Goal: Transaction & Acquisition: Purchase product/service

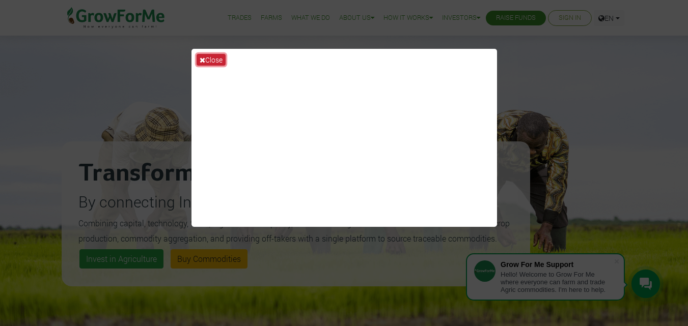
click at [200, 57] on icon at bounding box center [203, 60] width 6 height 7
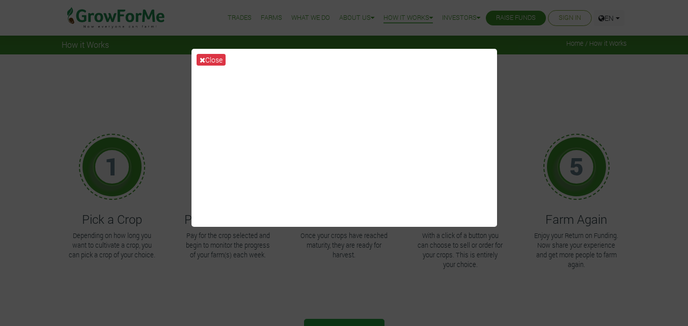
click at [211, 60] on button "Close" at bounding box center [210, 60] width 29 height 12
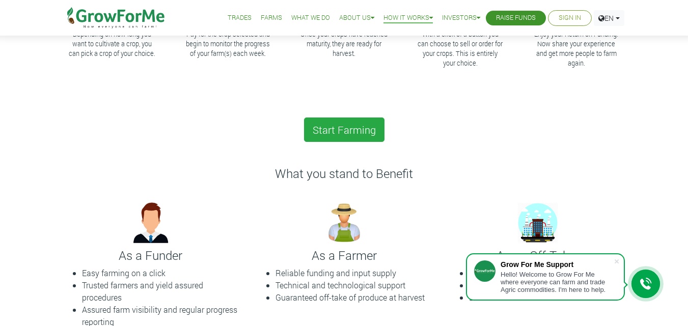
scroll to position [102, 0]
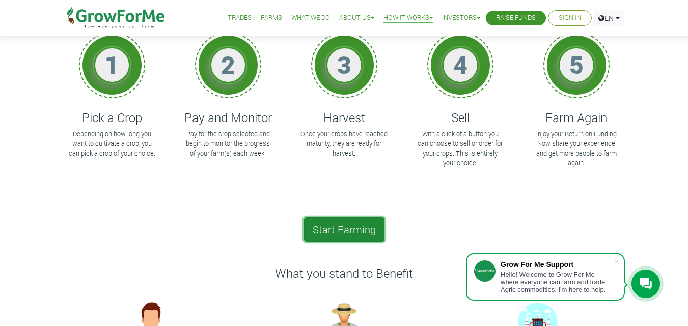
click at [340, 230] on link "Start Farming" at bounding box center [344, 229] width 80 height 24
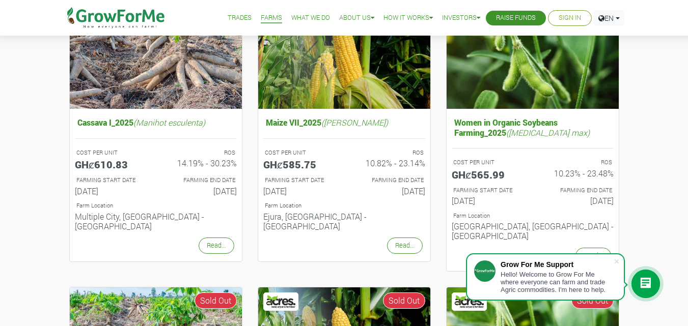
scroll to position [153, 0]
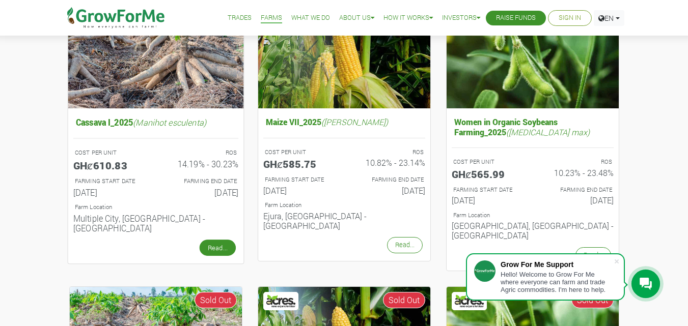
click at [220, 240] on link "Read..." at bounding box center [217, 248] width 36 height 16
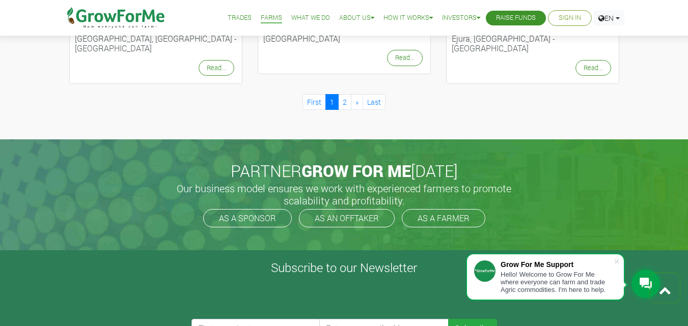
scroll to position [1171, 0]
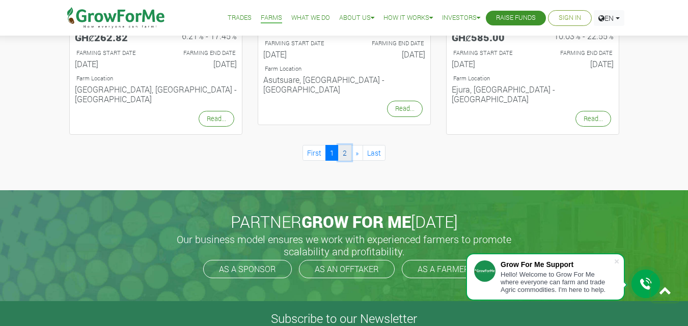
click at [347, 145] on link "2" at bounding box center [344, 153] width 13 height 16
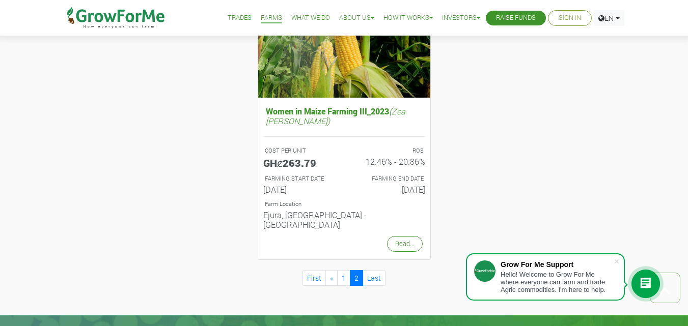
scroll to position [458, 0]
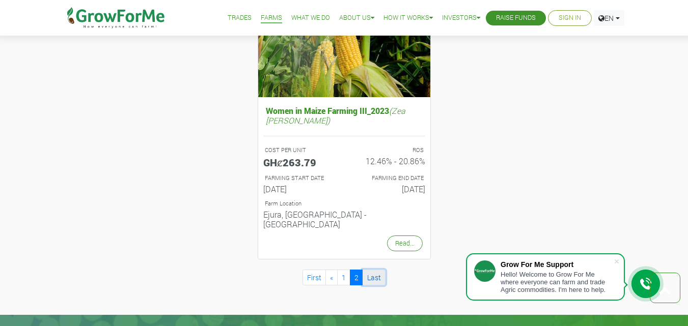
click at [377, 270] on link "Last" at bounding box center [373, 278] width 23 height 16
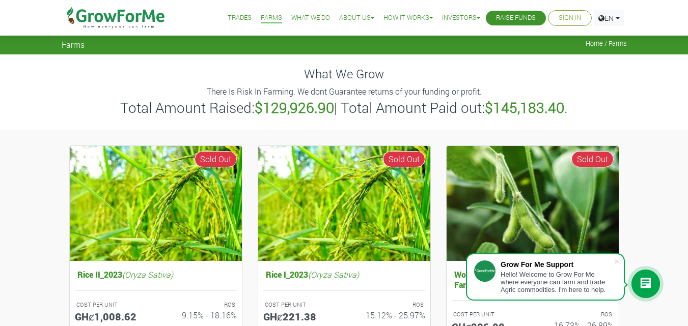
click at [228, 17] on link "Trades" at bounding box center [240, 18] width 24 height 11
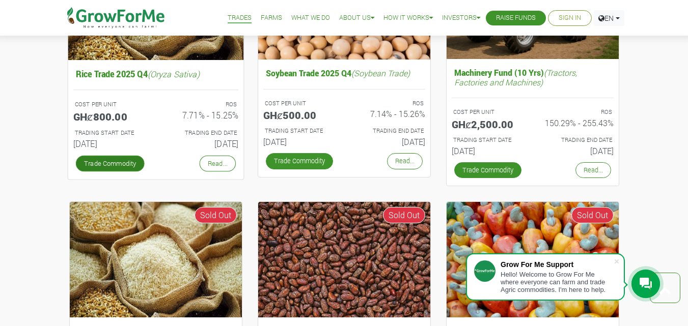
scroll to position [509, 0]
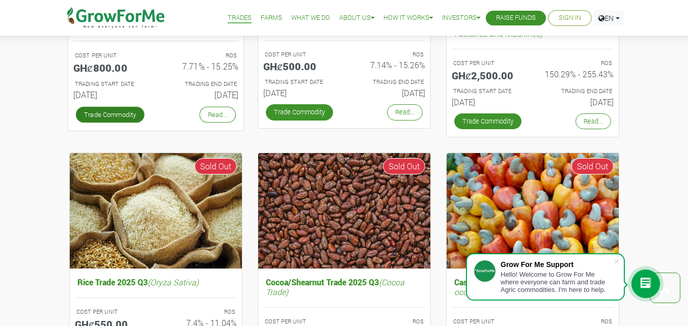
click at [123, 117] on link "Trade Commodity" at bounding box center [109, 114] width 69 height 16
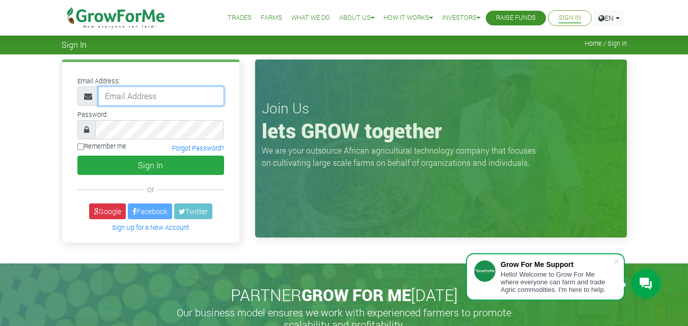
type input "jerryjohnarthur30@gmail.com"
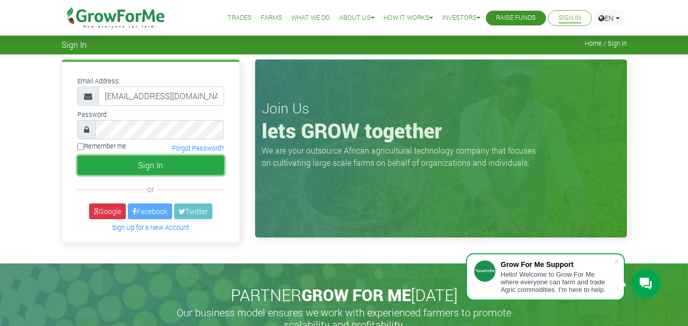
click at [147, 167] on button "Sign In" at bounding box center [150, 165] width 147 height 19
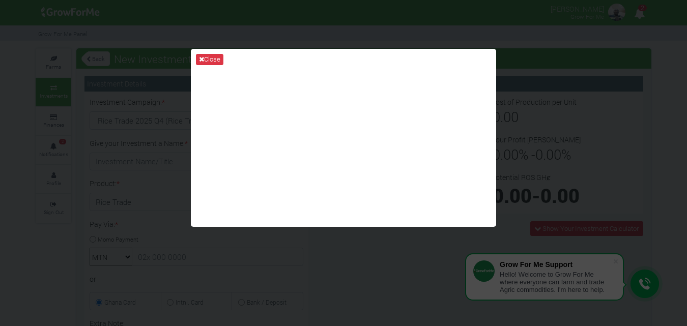
type input "1"
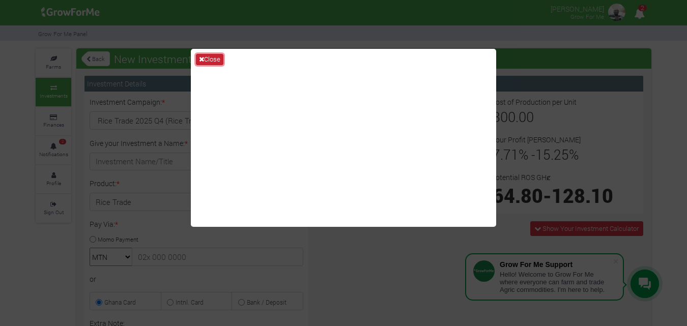
click at [210, 61] on button "Close" at bounding box center [209, 59] width 27 height 11
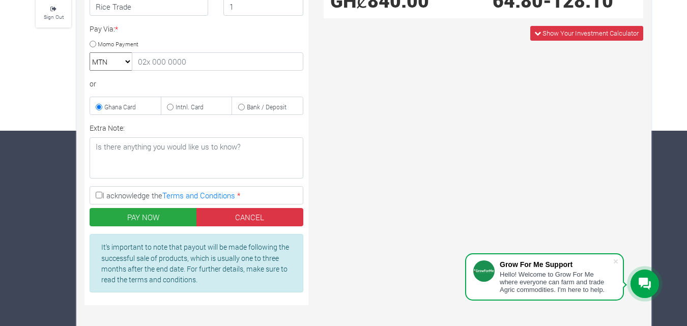
scroll to position [204, 0]
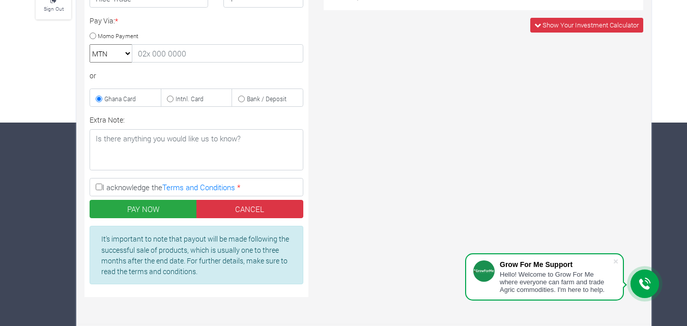
click at [99, 188] on input "I acknowledge the Terms and Conditions *" at bounding box center [99, 187] width 7 height 7
checkbox input "true"
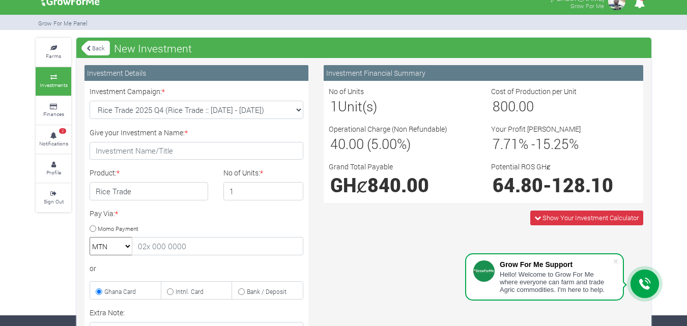
scroll to position [0, 0]
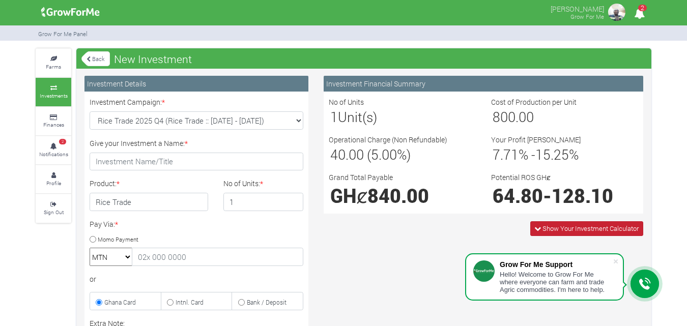
click at [550, 231] on span "Show Your Investment Calculator" at bounding box center [591, 228] width 96 height 9
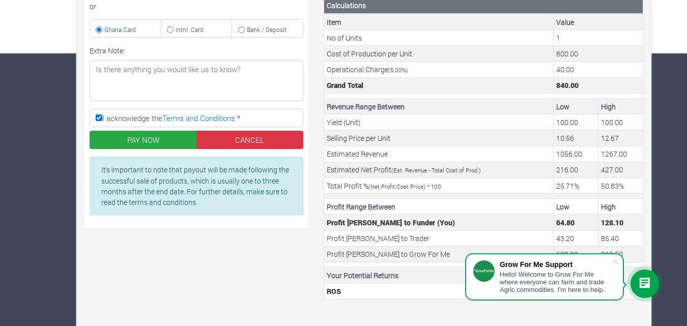
scroll to position [282, 0]
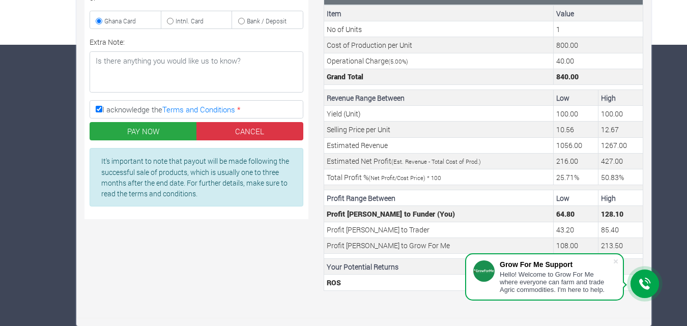
click at [660, 248] on div "Farms Investments Finances 2 Notifications Profile Sign Out Back New Investment…" at bounding box center [343, 46] width 687 height 559
click at [479, 292] on div at bounding box center [483, 277] width 21 height 33
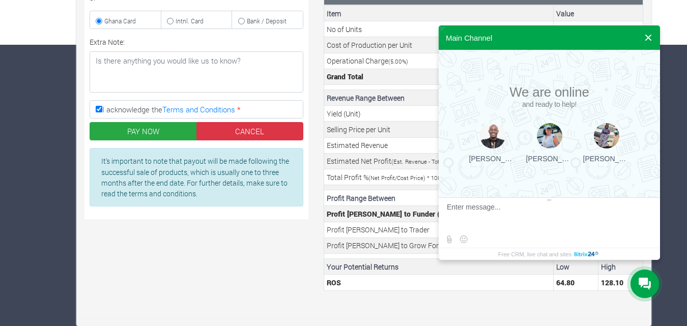
click at [648, 34] on button at bounding box center [648, 37] width 18 height 24
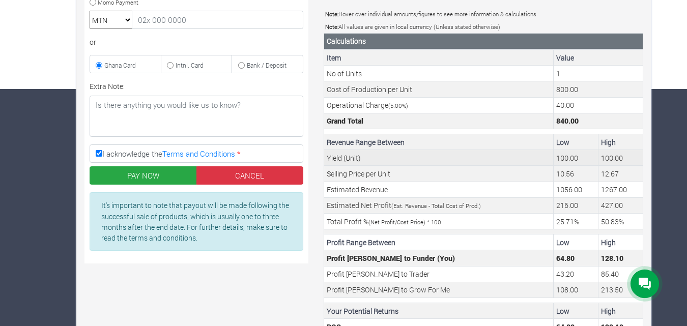
scroll to position [0, 0]
